Goal: Find contact information: Find contact information

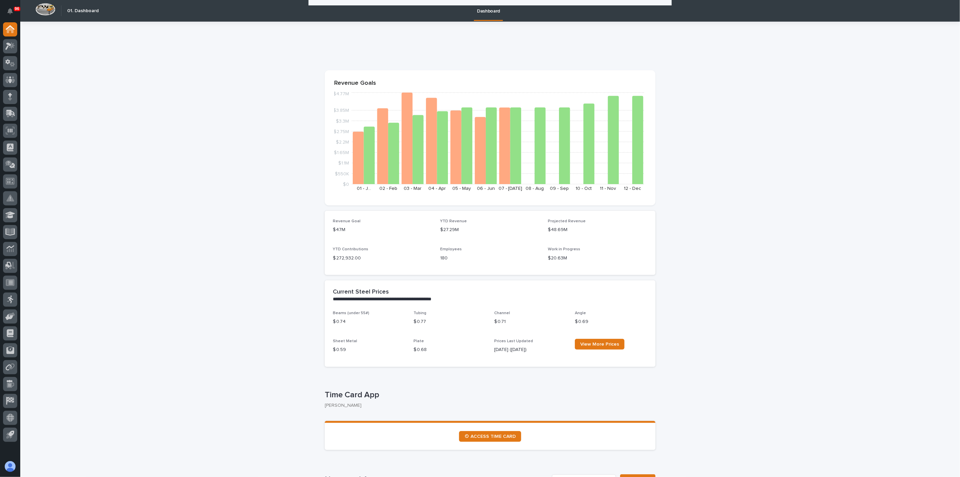
scroll to position [375, 0]
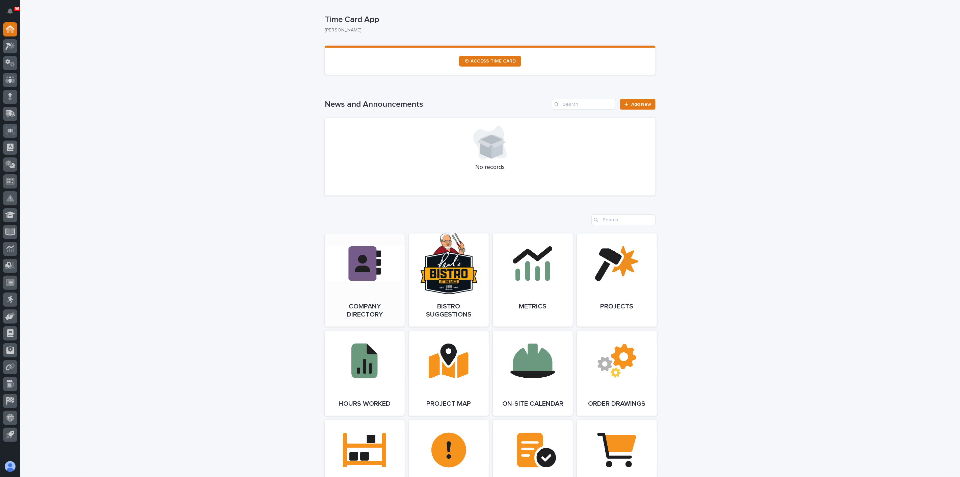
click at [379, 271] on link "Open Link" at bounding box center [365, 279] width 80 height 93
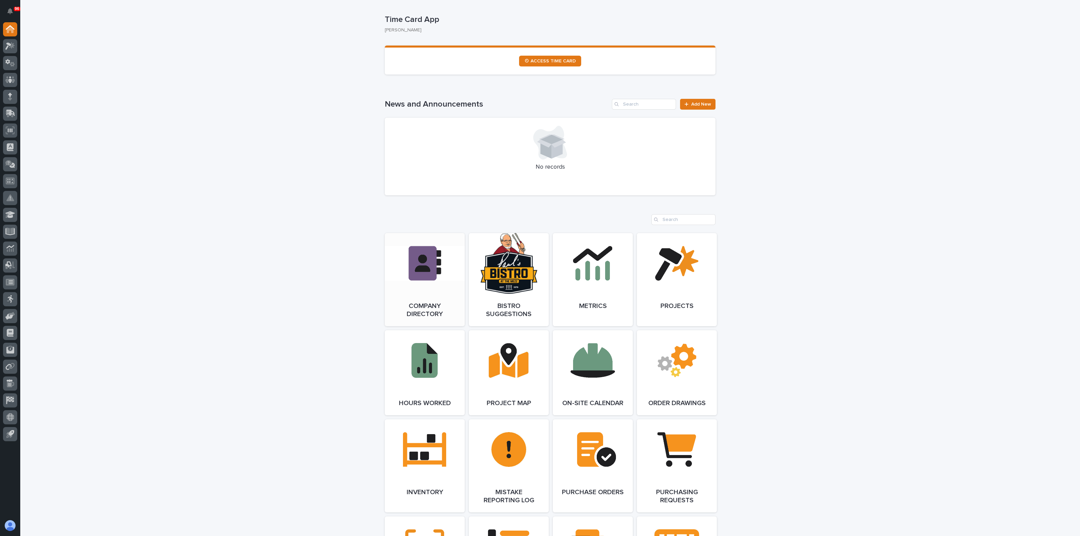
scroll to position [375, 0]
click at [179, 108] on div "**********" at bounding box center [550, 415] width 1060 height 1536
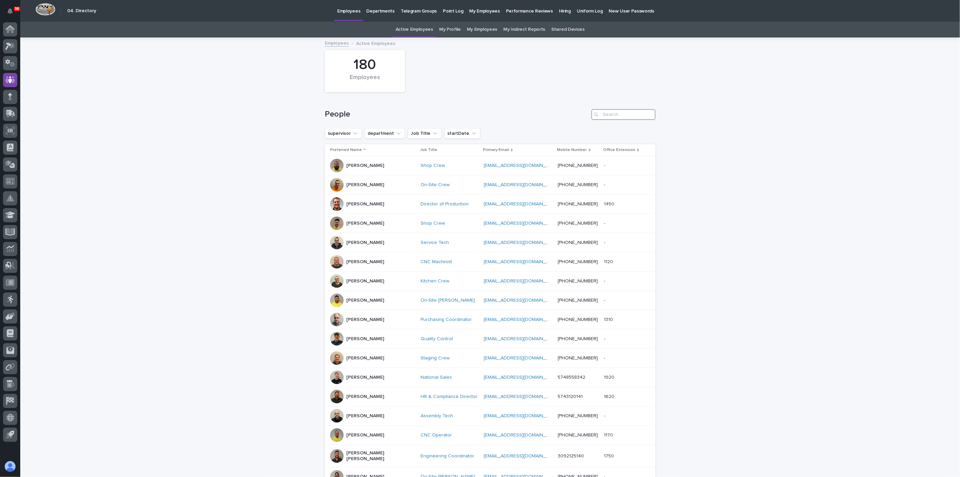
click at [609, 113] on input "Search" at bounding box center [623, 114] width 64 height 11
type input "kristy"
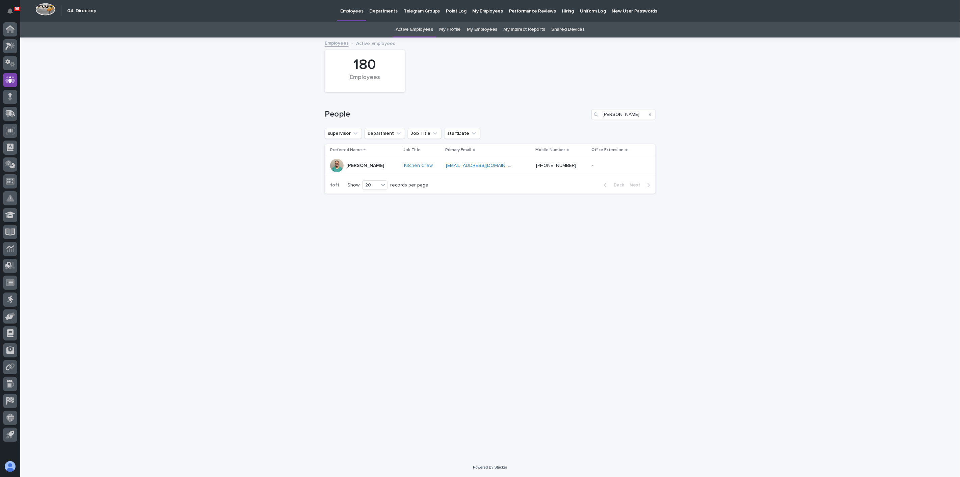
click at [348, 163] on p "Kristy Yoder" at bounding box center [365, 166] width 38 height 6
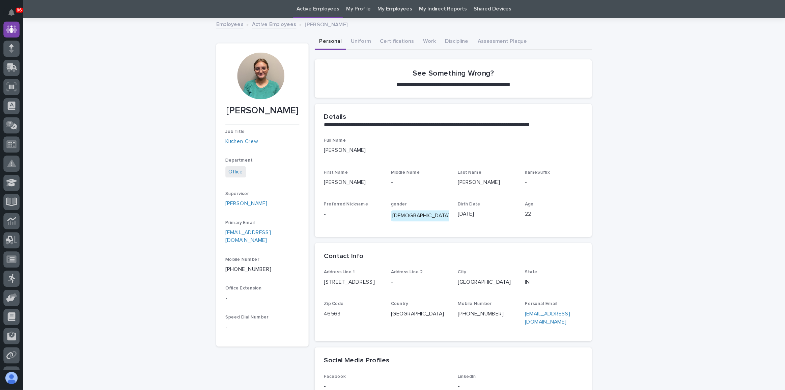
scroll to position [22, 0]
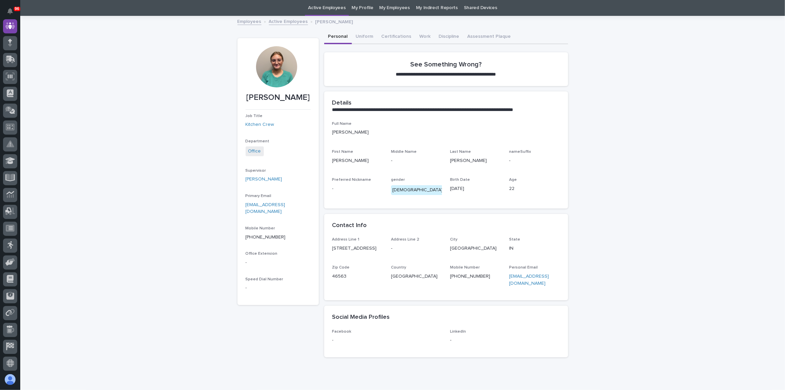
click at [445, 33] on div "96 My Settings Log Out " 04. Directory " was added to your account Open 04. Dir…" at bounding box center [402, 196] width 765 height 437
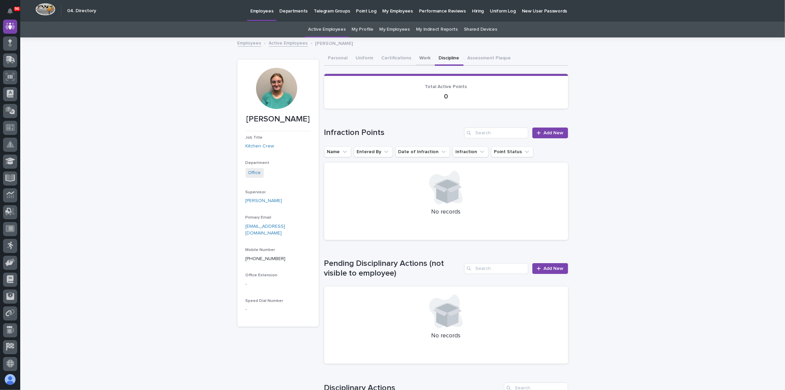
click at [417, 57] on button "Work" at bounding box center [425, 59] width 19 height 14
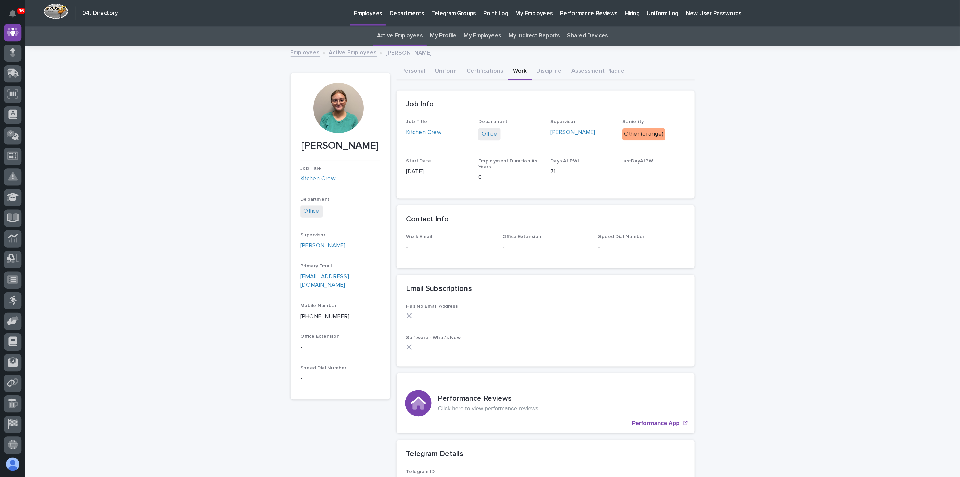
scroll to position [31, 0]
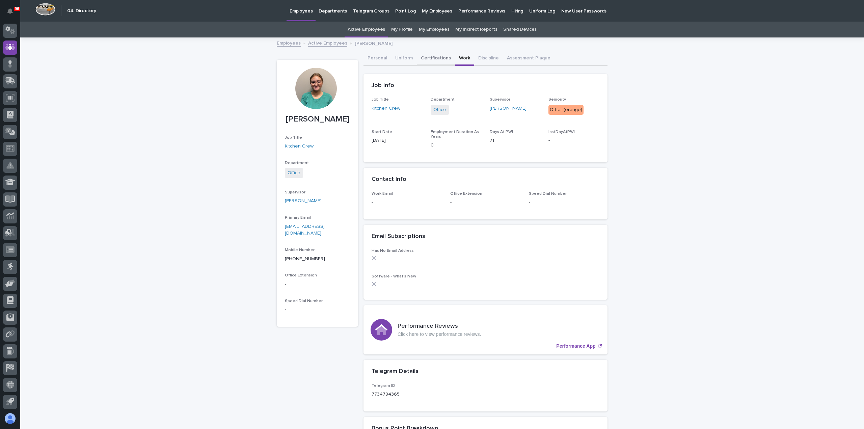
click at [435, 58] on button "Certifications" at bounding box center [436, 59] width 38 height 14
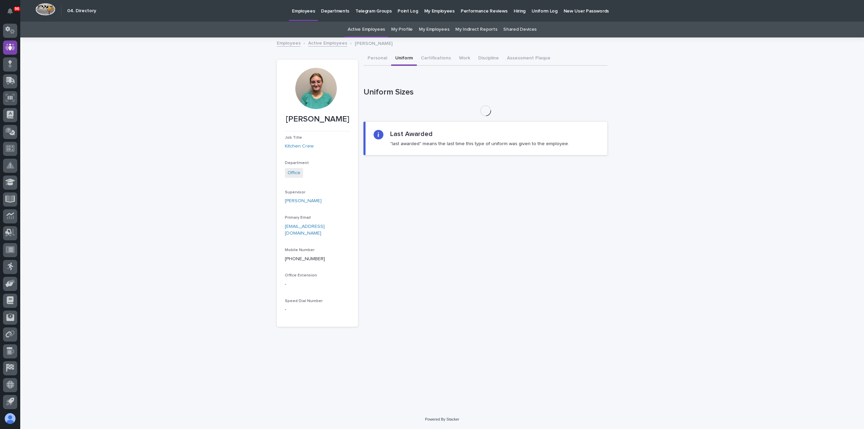
click at [411, 60] on button "Uniform" at bounding box center [404, 59] width 26 height 14
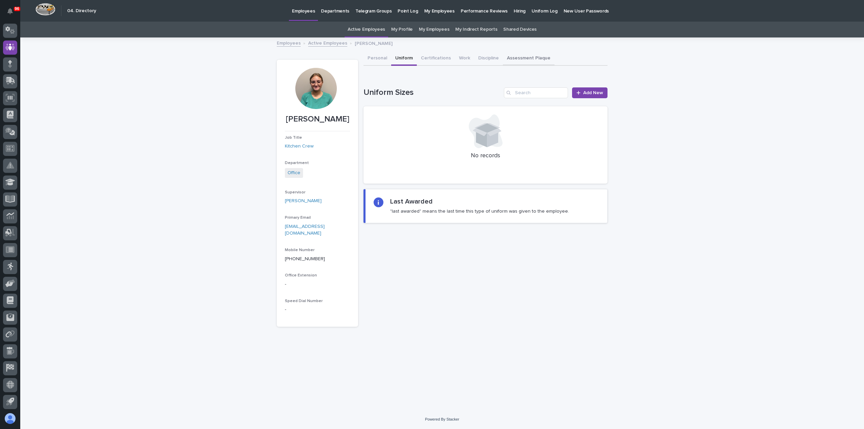
click at [520, 56] on button "Assessment Plaque" at bounding box center [529, 59] width 52 height 14
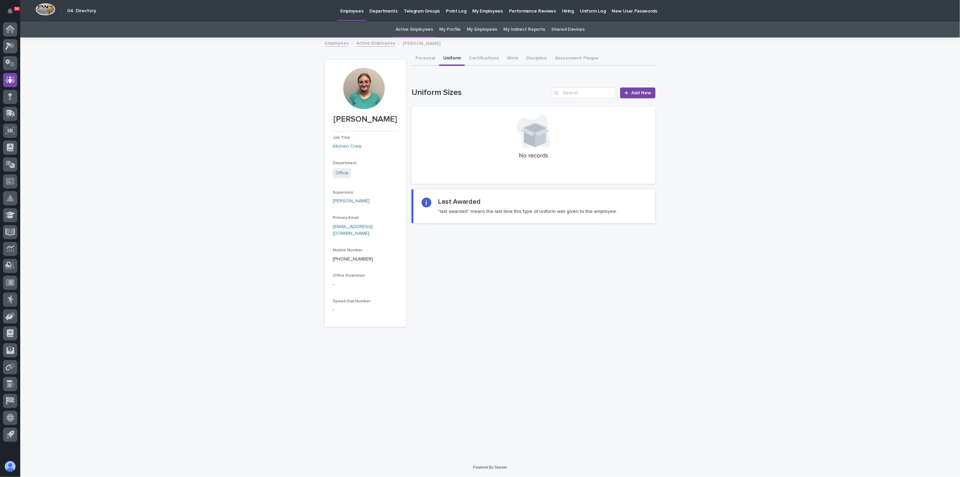
click at [455, 58] on button "Uniform" at bounding box center [452, 59] width 26 height 14
click at [472, 57] on button "Certifications" at bounding box center [484, 59] width 38 height 14
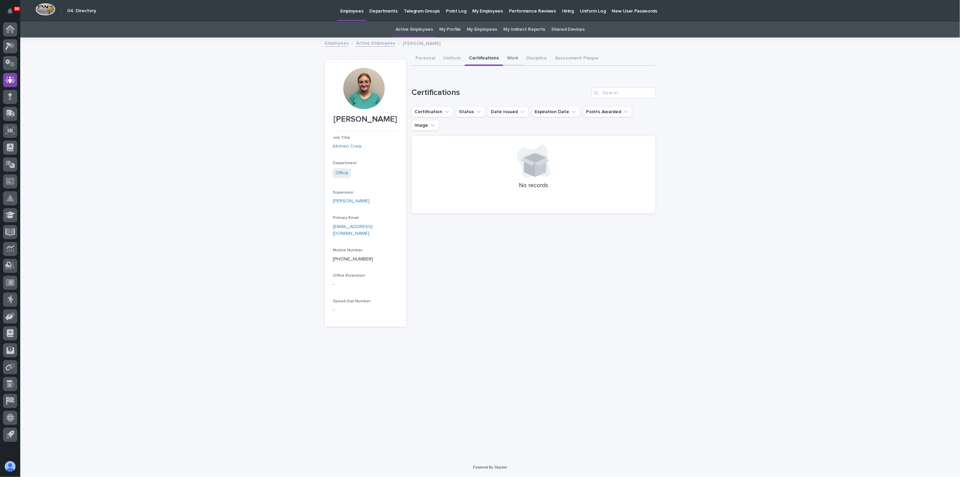
click at [508, 55] on button "Work" at bounding box center [512, 59] width 19 height 14
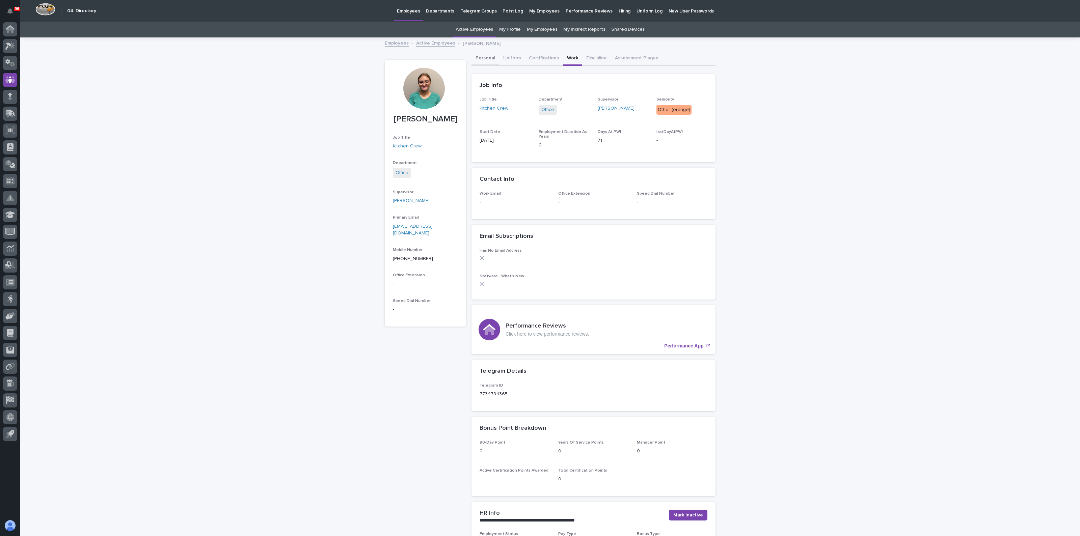
click at [486, 56] on button "Personal" at bounding box center [485, 59] width 28 height 14
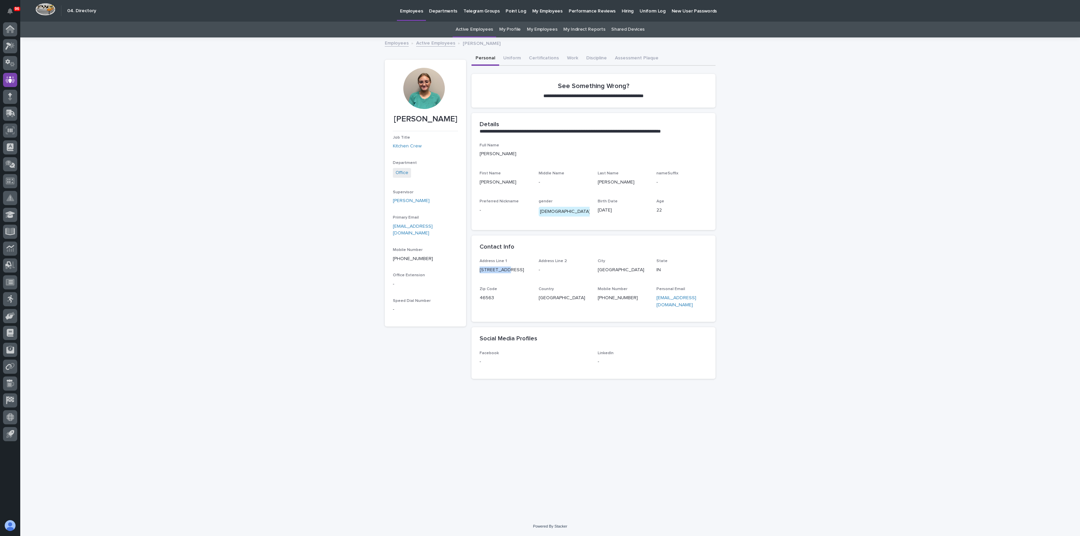
drag, startPoint x: 480, startPoint y: 269, endPoint x: 507, endPoint y: 268, distance: 26.7
click at [507, 268] on p "5958 7th Rd" at bounding box center [505, 270] width 51 height 7
copy p "5958 7th Rd"
